Goal: Book appointment/travel/reservation

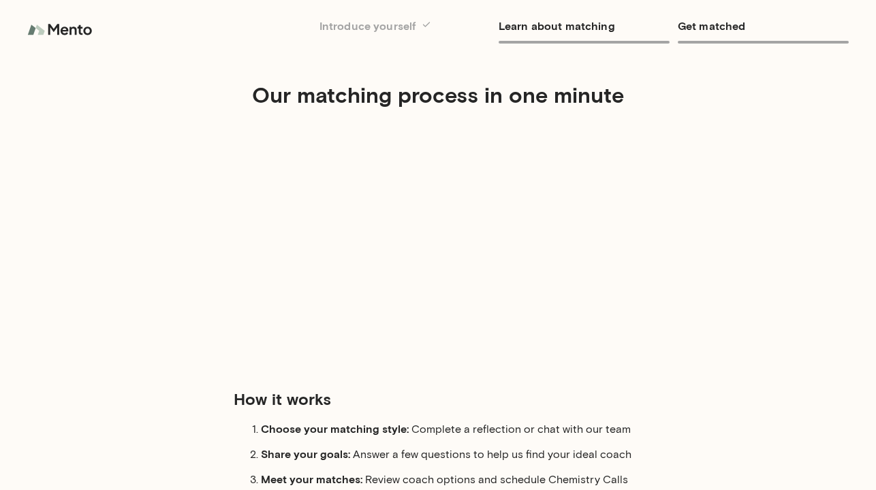
scroll to position [120, 0]
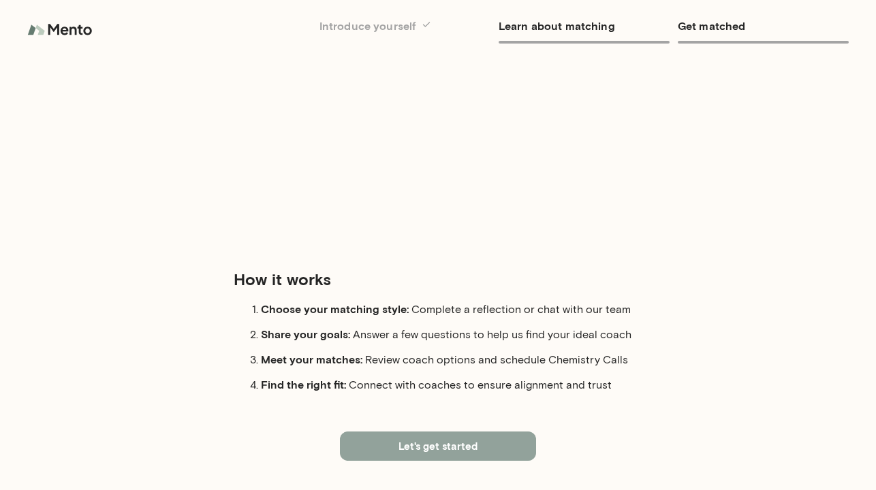
click at [391, 437] on button "Let's get started" at bounding box center [438, 446] width 196 height 29
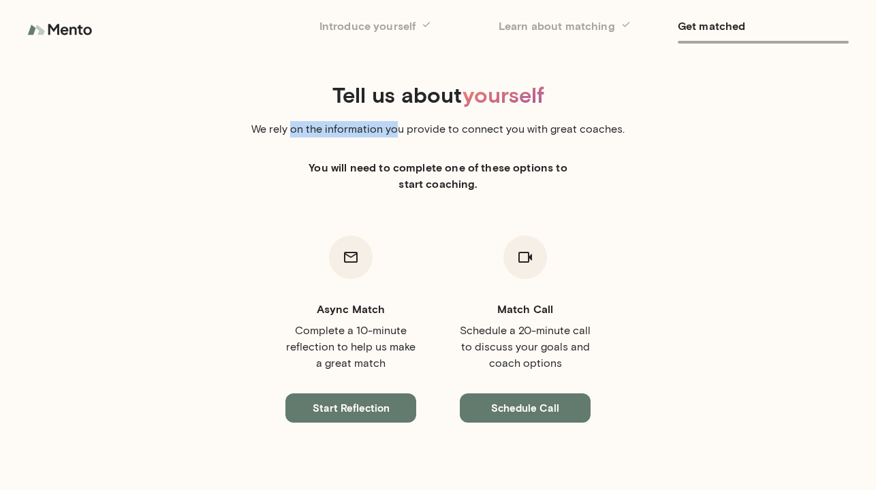
drag, startPoint x: 293, startPoint y: 131, endPoint x: 411, endPoint y: 131, distance: 117.1
click at [408, 131] on p "We rely on the information you provide to connect you with great coaches." at bounding box center [437, 129] width 381 height 16
click at [411, 131] on p "We rely on the information you provide to connect you with great coaches." at bounding box center [437, 129] width 381 height 16
drag, startPoint x: 421, startPoint y: 131, endPoint x: 543, endPoint y: 129, distance: 121.2
click at [537, 131] on p "We rely on the information you provide to connect you with great coaches." at bounding box center [437, 129] width 381 height 16
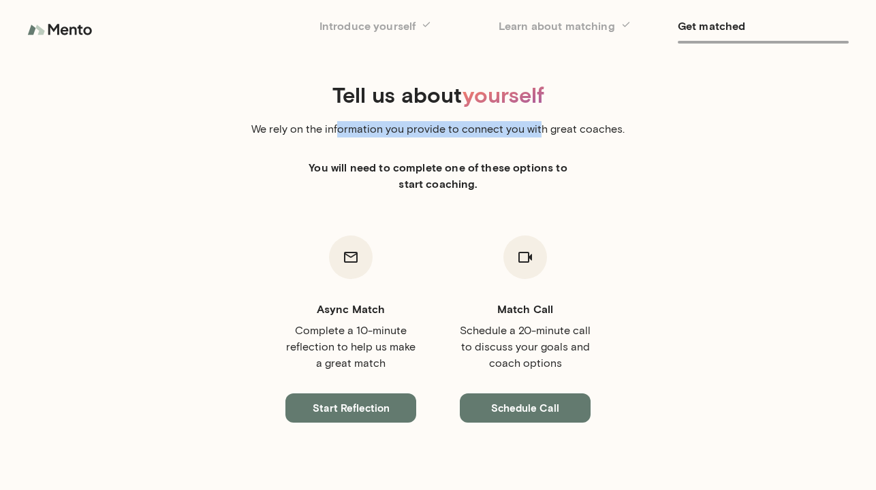
click at [543, 129] on p "We rely on the information you provide to connect you with great coaches." at bounding box center [437, 129] width 381 height 16
drag, startPoint x: 543, startPoint y: 131, endPoint x: 421, endPoint y: 131, distance: 121.9
click at [426, 131] on p "We rely on the information you provide to connect you with great coaches." at bounding box center [437, 129] width 381 height 16
click at [424, 133] on p "We rely on the information you provide to connect you with great coaches." at bounding box center [437, 129] width 381 height 16
drag, startPoint x: 325, startPoint y: 174, endPoint x: 451, endPoint y: 174, distance: 126.6
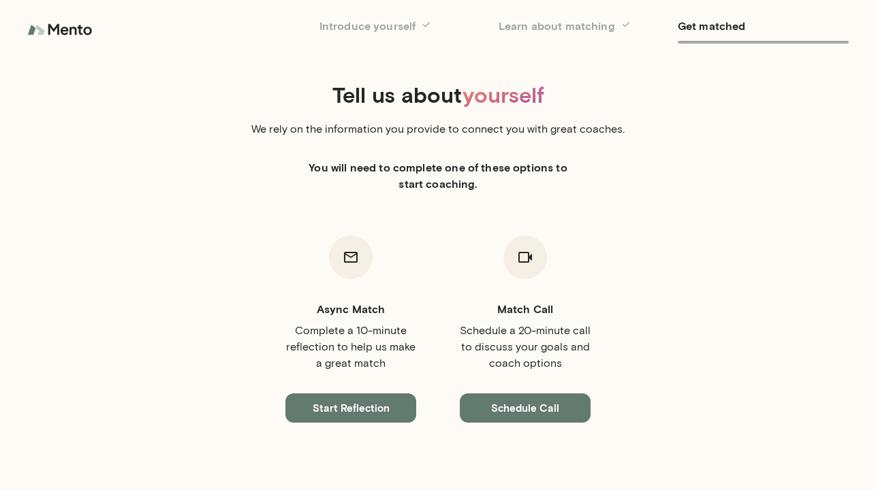
click at [447, 174] on h6 "You will need to complete one of these options to start coaching." at bounding box center [438, 175] width 272 height 33
click at [453, 174] on h6 "You will need to complete one of these options to start coaching." at bounding box center [438, 175] width 272 height 33
drag, startPoint x: 489, startPoint y: 191, endPoint x: 413, endPoint y: 169, distance: 78.8
click at [417, 170] on h6 "You will need to complete one of these options to start coaching." at bounding box center [438, 175] width 272 height 33
click at [412, 168] on h6 "You will need to complete one of these options to start coaching." at bounding box center [438, 175] width 272 height 33
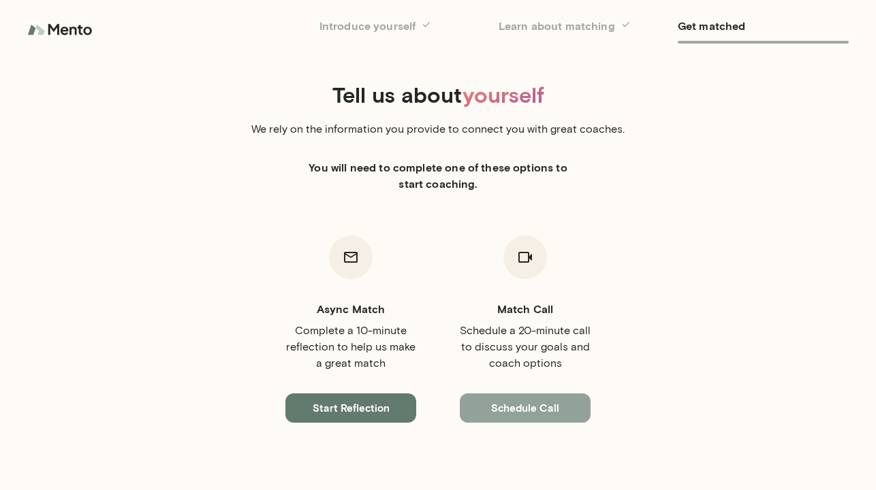
click at [537, 411] on button "Schedule Call" at bounding box center [525, 408] width 131 height 29
